Goal: Check status: Check status

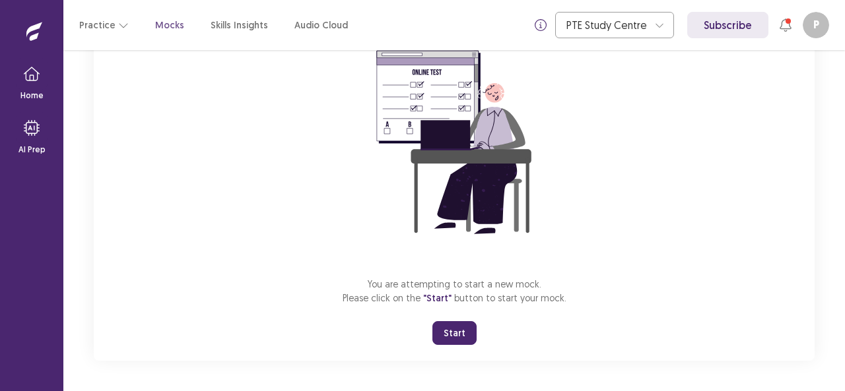
scroll to position [65, 0]
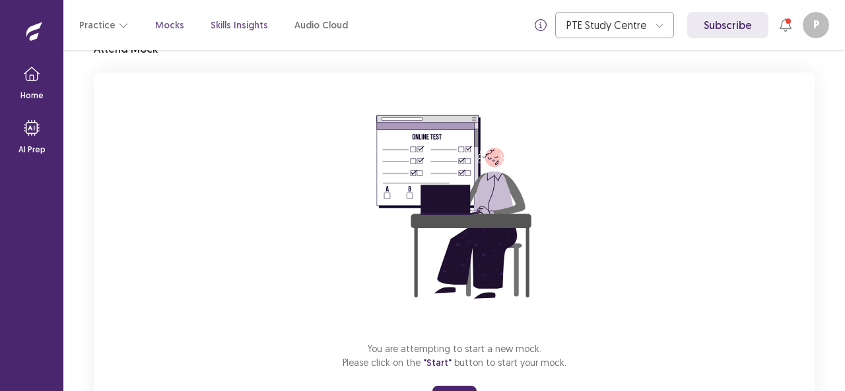
click at [234, 22] on p "Skills Insights" at bounding box center [239, 25] width 57 height 14
